Goal: Information Seeking & Learning: Learn about a topic

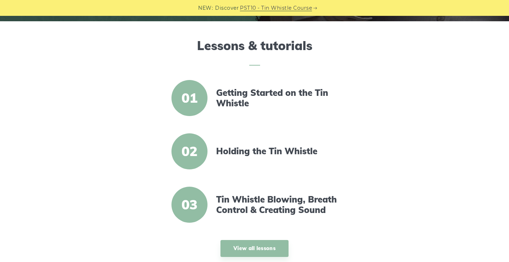
scroll to position [216, 0]
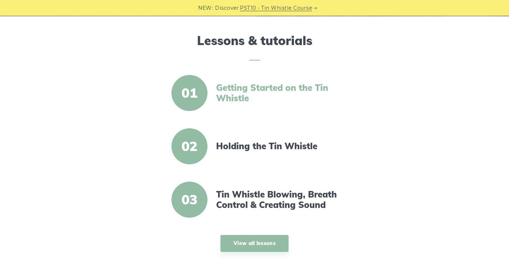
click at [246, 102] on link "Getting Started on the Tin Whistle" at bounding box center [278, 92] width 124 height 21
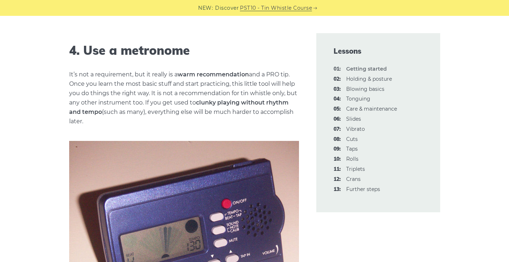
scroll to position [757, 0]
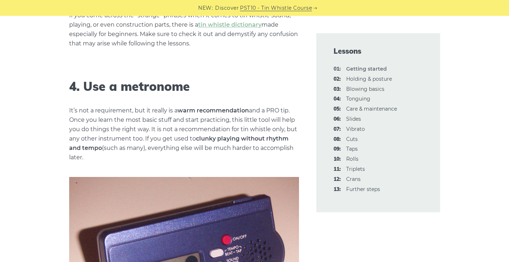
drag, startPoint x: 84, startPoint y: 121, endPoint x: 119, endPoint y: 155, distance: 48.7
click at [119, 155] on p "It’s not a requirement, but it really is a warm recommendation and a PRO tip. O…" at bounding box center [184, 134] width 230 height 56
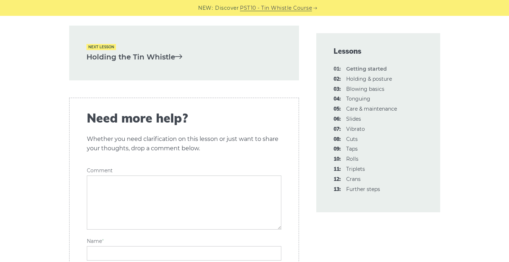
scroll to position [1693, 0]
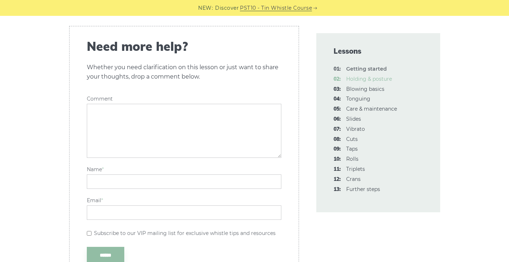
click at [355, 79] on link "02: Holding & posture" at bounding box center [369, 79] width 46 height 6
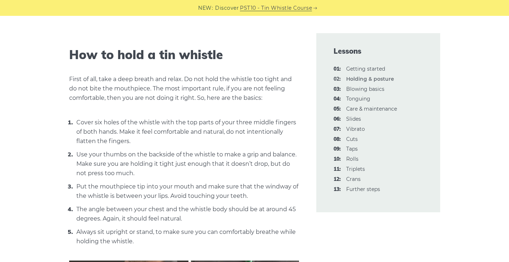
scroll to position [252, 0]
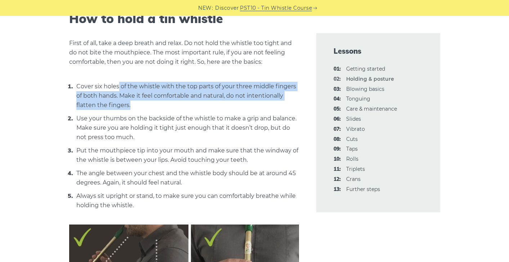
drag, startPoint x: 117, startPoint y: 85, endPoint x: 147, endPoint y: 103, distance: 35.2
click at [147, 103] on li "Cover six holes of the whistle with the top parts of your three middle fingers …" at bounding box center [187, 95] width 224 height 28
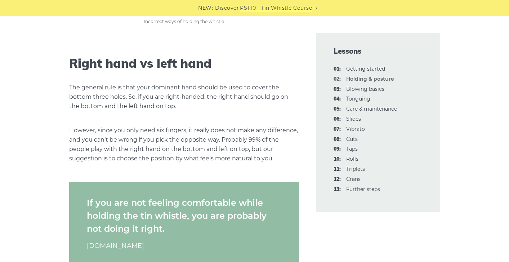
scroll to position [721, 0]
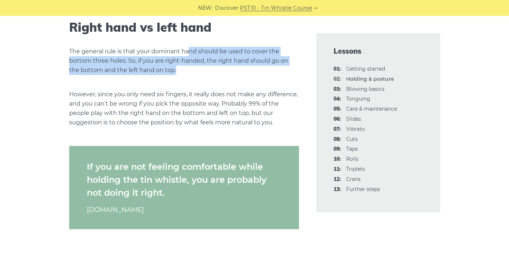
drag, startPoint x: 188, startPoint y: 50, endPoint x: 189, endPoint y: 69, distance: 18.8
click at [189, 69] on p "The general rule is that your dominant hand should be used to cover the bottom …" at bounding box center [184, 61] width 230 height 28
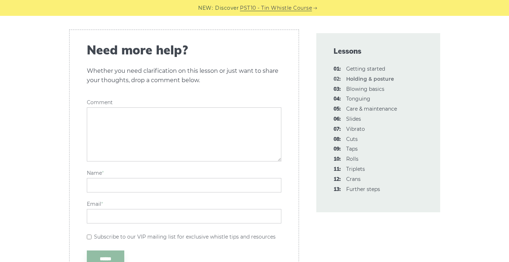
scroll to position [1297, 0]
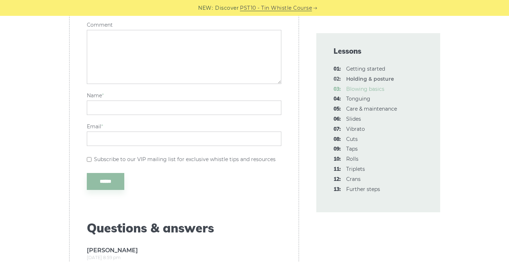
click at [371, 87] on link "03: Blowing basics" at bounding box center [365, 89] width 38 height 6
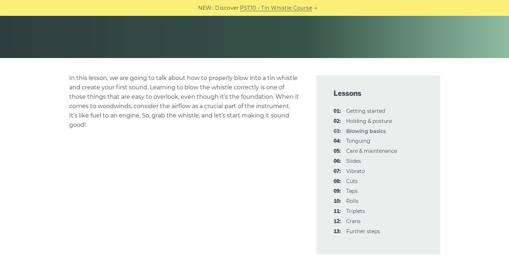
scroll to position [144, 0]
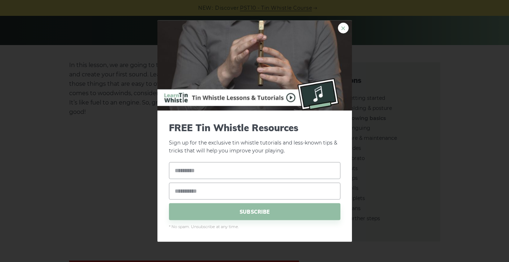
click at [343, 28] on link "×" at bounding box center [343, 27] width 11 height 11
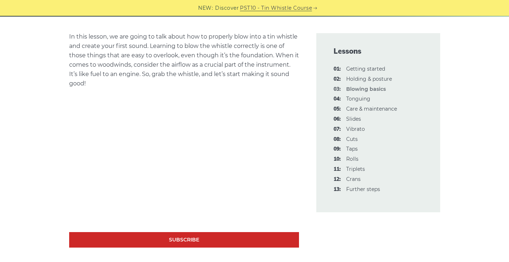
scroll to position [216, 0]
